Goal: Task Accomplishment & Management: Manage account settings

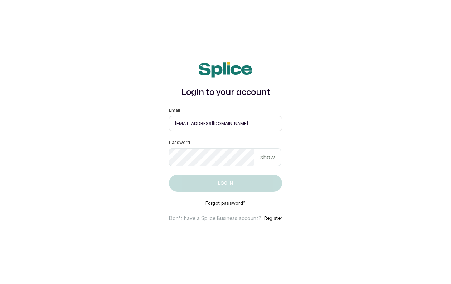
type input "[EMAIL_ADDRESS][DOMAIN_NAME]"
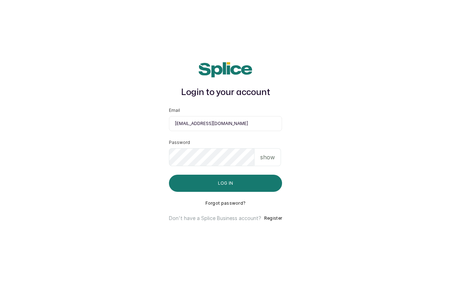
click at [274, 159] on p "show" at bounding box center [267, 157] width 15 height 9
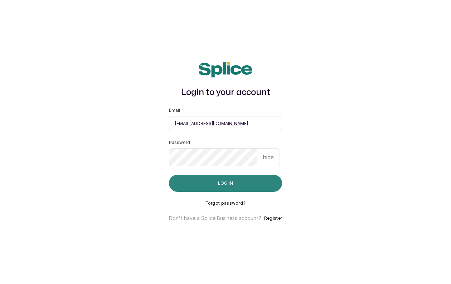
click at [183, 186] on button "Log in" at bounding box center [225, 183] width 113 height 17
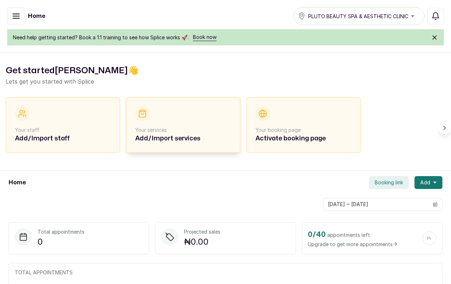
click at [165, 129] on p "Your services" at bounding box center [183, 130] width 96 height 7
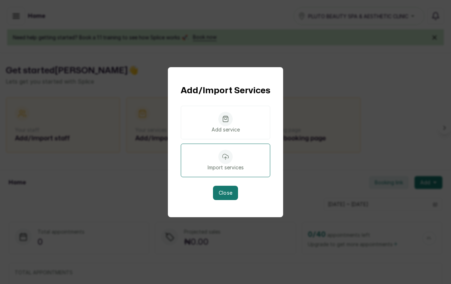
click at [239, 159] on div "Import services" at bounding box center [225, 161] width 89 height 34
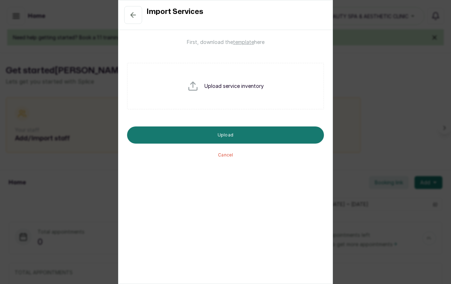
click at [253, 92] on div "Upload service inventory" at bounding box center [225, 86] width 197 height 46
click at [241, 49] on div "First, download the template here Upload service inventory Upload Cancel" at bounding box center [225, 98] width 197 height 119
click at [242, 44] on span "template" at bounding box center [243, 42] width 21 height 6
click at [226, 151] on form "Upload service inventory Upload Cancel" at bounding box center [225, 106] width 197 height 104
click at [225, 154] on button "Cancel" at bounding box center [225, 155] width 15 height 6
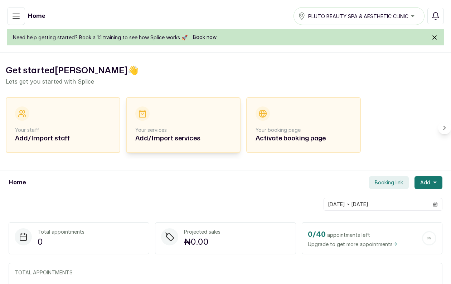
click at [169, 139] on h2 "Add/Import services" at bounding box center [183, 139] width 96 height 10
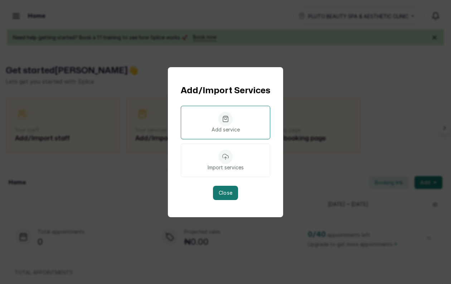
click at [219, 118] on div at bounding box center [225, 119] width 14 height 14
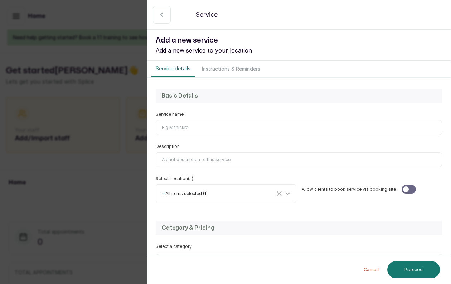
click at [212, 67] on button "Instructions & Reminders" at bounding box center [230, 69] width 67 height 16
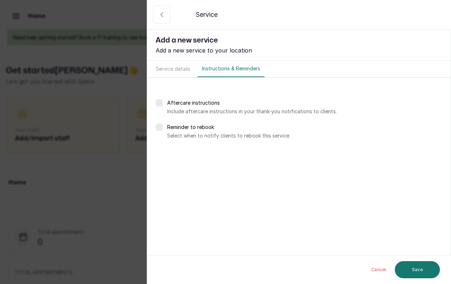
click at [213, 67] on button "Instructions & Reminders" at bounding box center [230, 69] width 67 height 16
click at [161, 102] on label at bounding box center [159, 102] width 7 height 7
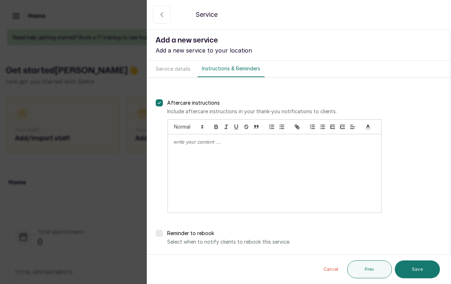
click at [171, 73] on button "Service details" at bounding box center [172, 69] width 43 height 16
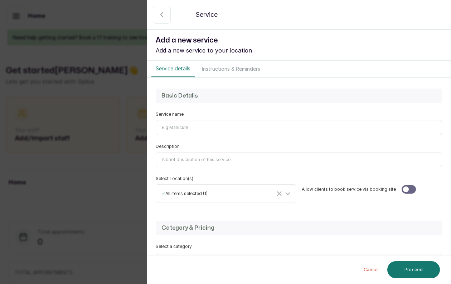
click at [177, 126] on input "Service name" at bounding box center [299, 127] width 286 height 15
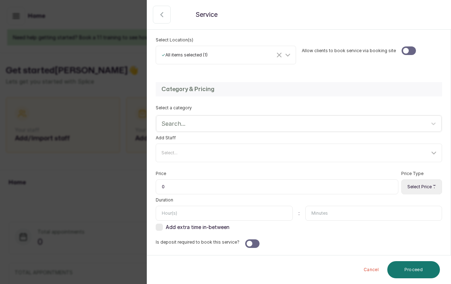
scroll to position [139, 0]
click at [202, 128] on div at bounding box center [292, 123] width 262 height 9
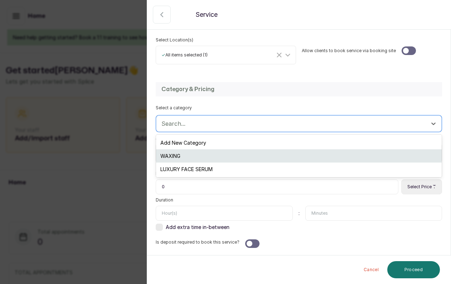
click at [197, 157] on div "WAXING" at bounding box center [298, 156] width 285 height 13
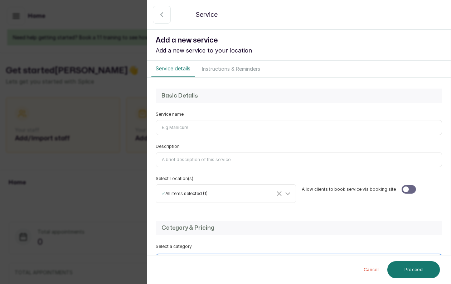
scroll to position [0, 0]
click at [160, 14] on icon "button" at bounding box center [161, 14] width 9 height 9
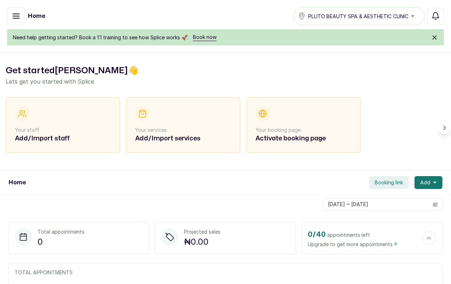
click at [13, 14] on icon "button" at bounding box center [16, 16] width 6 height 4
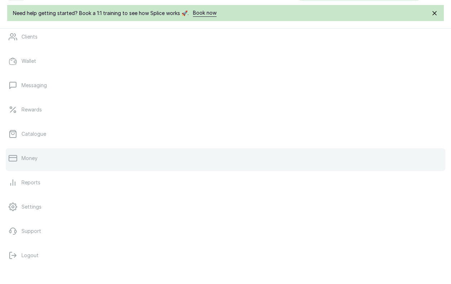
scroll to position [113, 0]
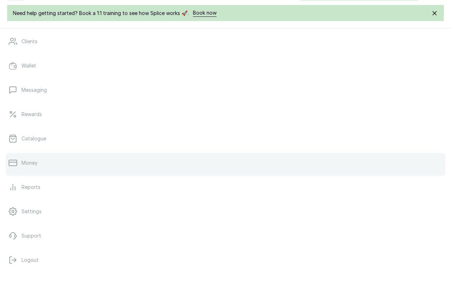
click at [38, 164] on link "Money" at bounding box center [225, 163] width 439 height 20
